Goal: Task Accomplishment & Management: Use online tool/utility

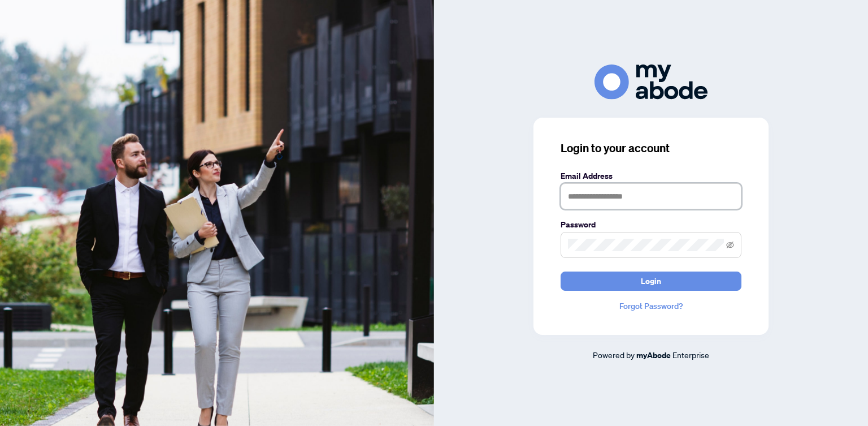
click at [599, 191] on input "text" at bounding box center [651, 196] width 181 height 26
type input "**********"
click at [592, 282] on button "Login" at bounding box center [651, 280] width 181 height 19
click at [561, 271] on button "Login" at bounding box center [651, 280] width 181 height 19
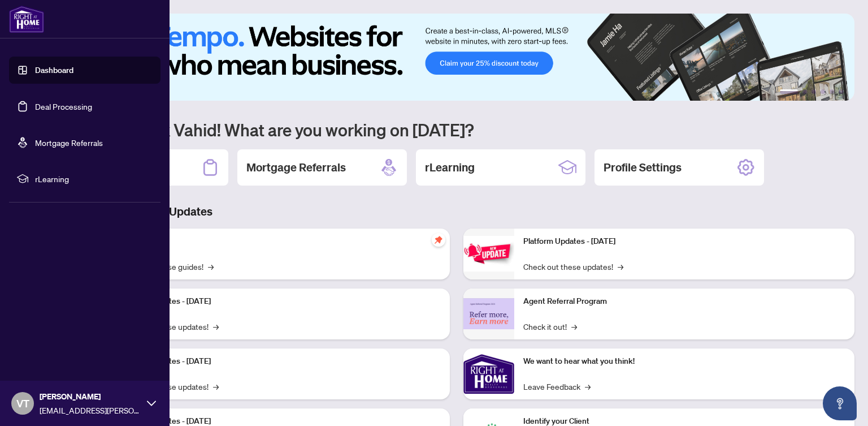
click at [49, 105] on link "Deal Processing" at bounding box center [63, 106] width 57 height 10
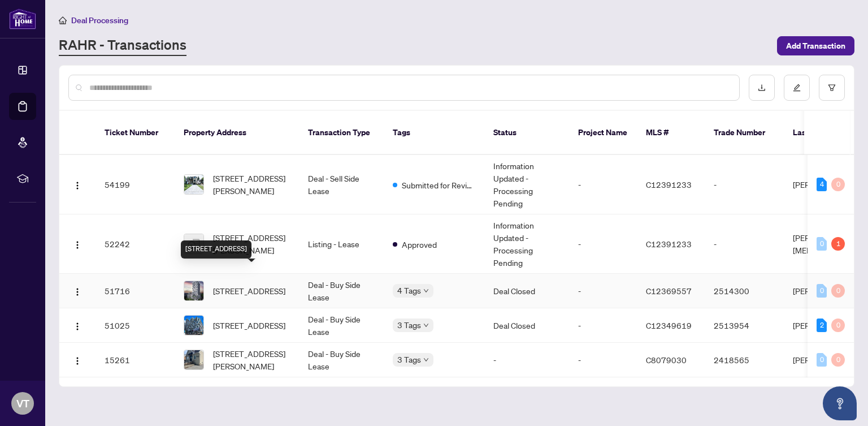
click at [230, 284] on span "[STREET_ADDRESS]" at bounding box center [249, 290] width 72 height 12
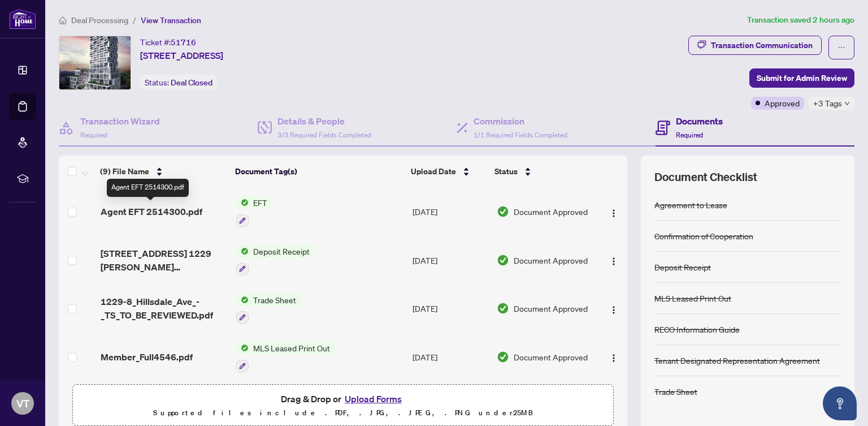
click at [150, 210] on span "Agent EFT 2514300.pdf" at bounding box center [152, 212] width 102 height 14
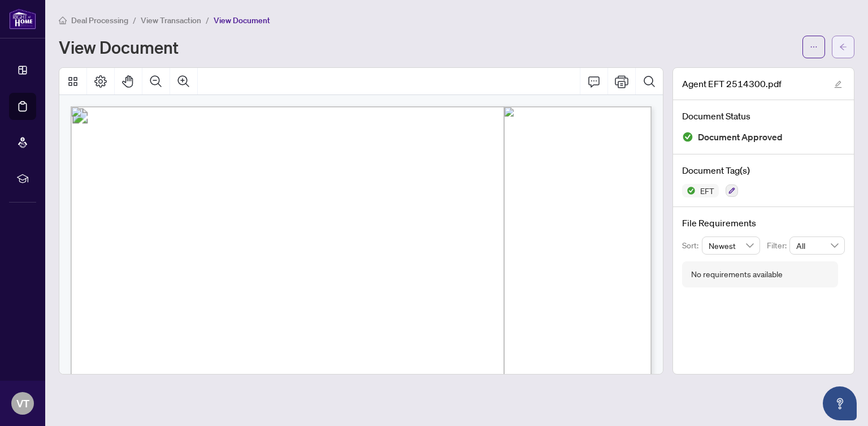
click at [843, 46] on icon "arrow-left" at bounding box center [844, 47] width 8 height 8
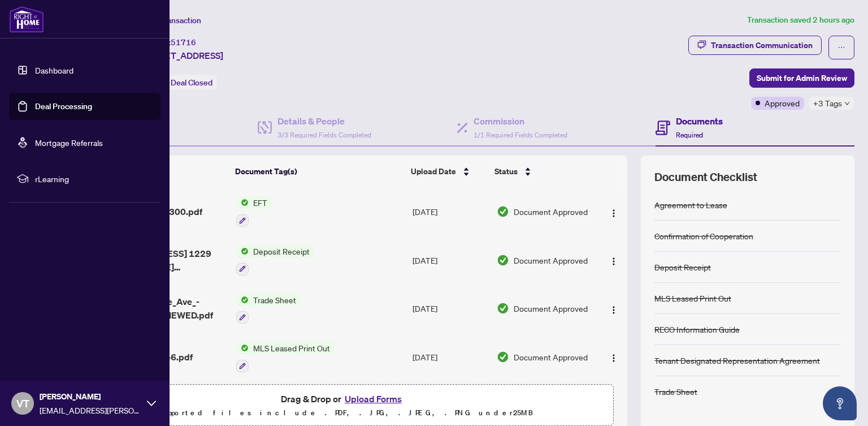
click at [60, 103] on link "Deal Processing" at bounding box center [63, 106] width 57 height 10
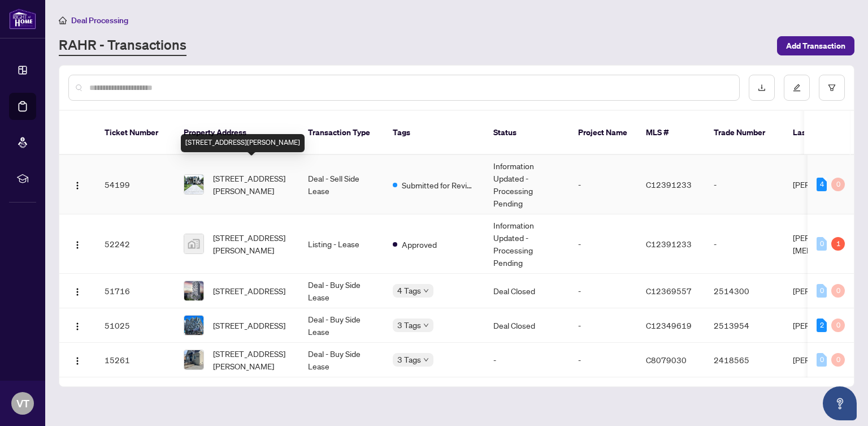
click at [239, 172] on span "[STREET_ADDRESS][PERSON_NAME]" at bounding box center [251, 184] width 77 height 25
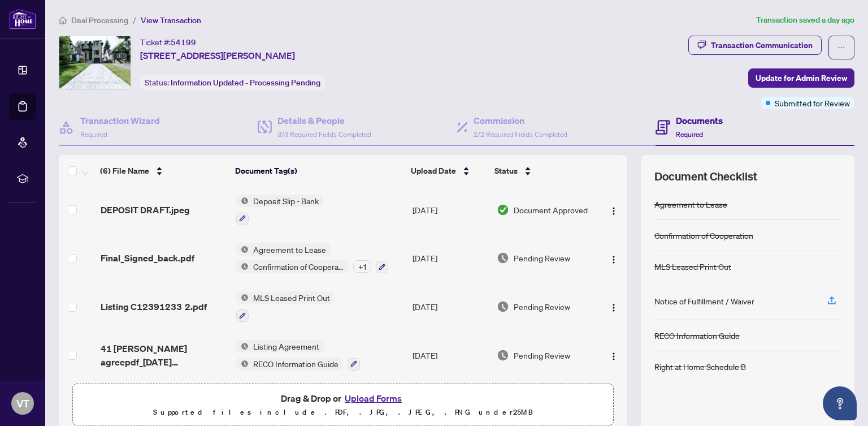
scroll to position [87, 0]
click at [841, 47] on icon "ellipsis" at bounding box center [842, 48] width 8 height 8
click at [542, 54] on div "Ticket #: 54199 [STREET_ADDRESS][PERSON_NAME] Status: Information Updated - Pro…" at bounding box center [371, 63] width 625 height 54
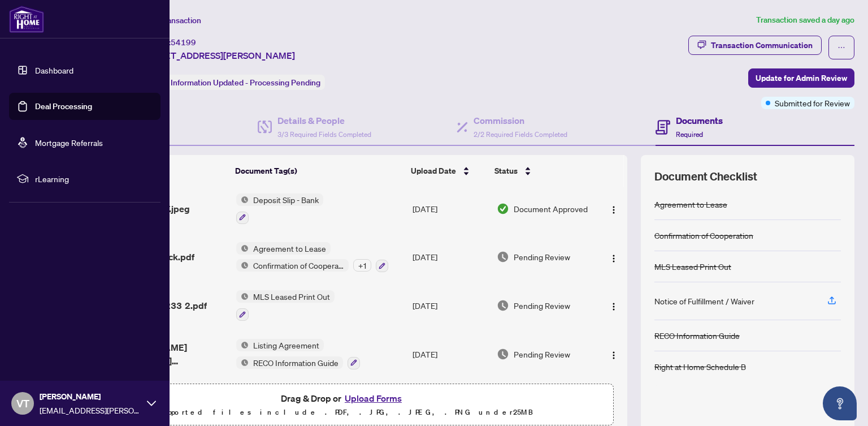
click at [147, 401] on icon at bounding box center [151, 403] width 9 height 9
click at [42, 335] on span "Logout" at bounding box center [45, 336] width 25 height 18
